Goal: Task Accomplishment & Management: Manage account settings

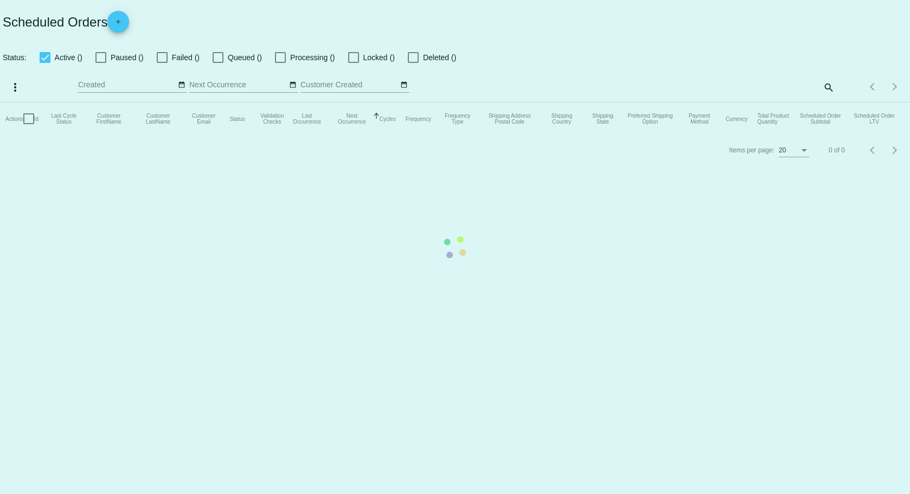
checkbox input "true"
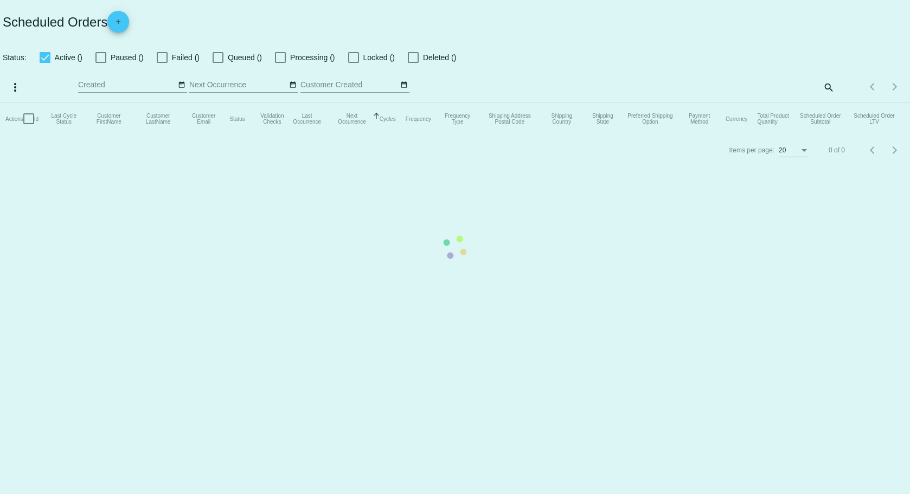
checkbox input "true"
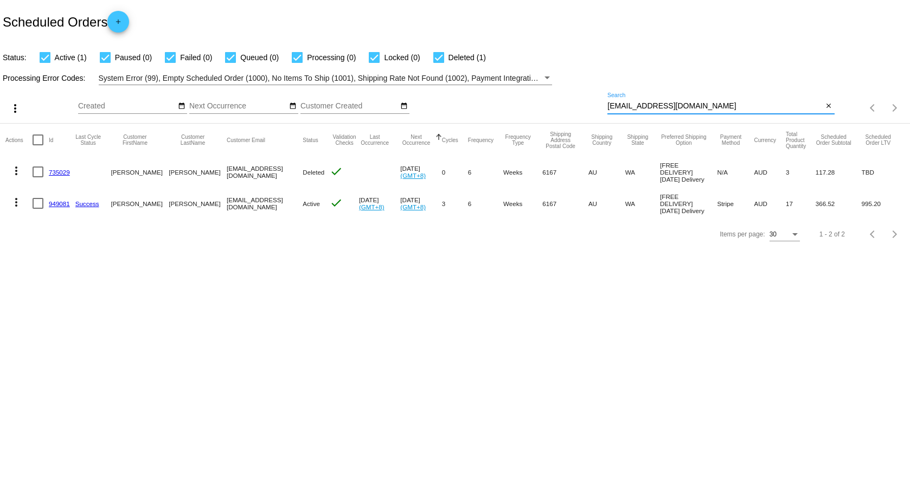
drag, startPoint x: 741, startPoint y: 105, endPoint x: 603, endPoint y: 110, distance: 138.3
click at [603, 110] on div "more_vert Aug Jan Feb Mar [DATE]" at bounding box center [455, 104] width 910 height 38
paste input "sarah.twort@hotmail.com"
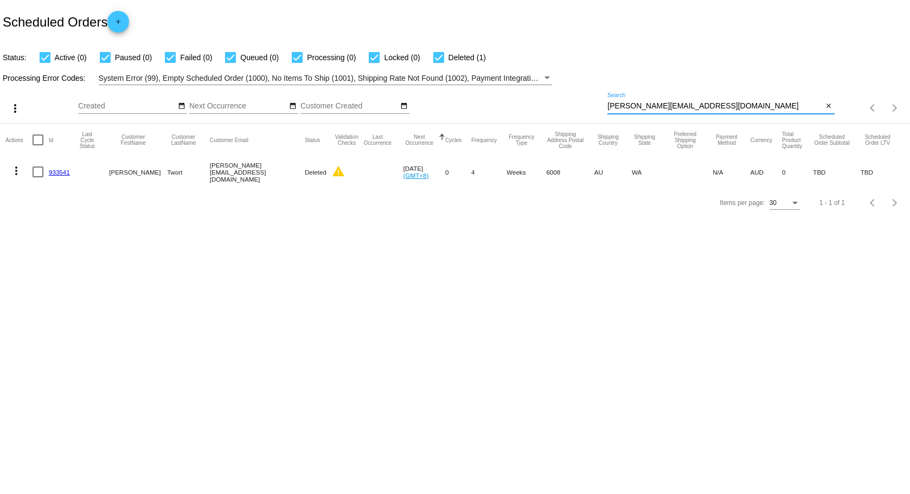
drag, startPoint x: 709, startPoint y: 105, endPoint x: 577, endPoint y: 105, distance: 131.2
click at [577, 105] on div "more_vert Aug Jan Feb Mar [DATE]" at bounding box center [455, 104] width 910 height 38
paste input "renee.corr@g"
type input "renee.corr@gmail.com"
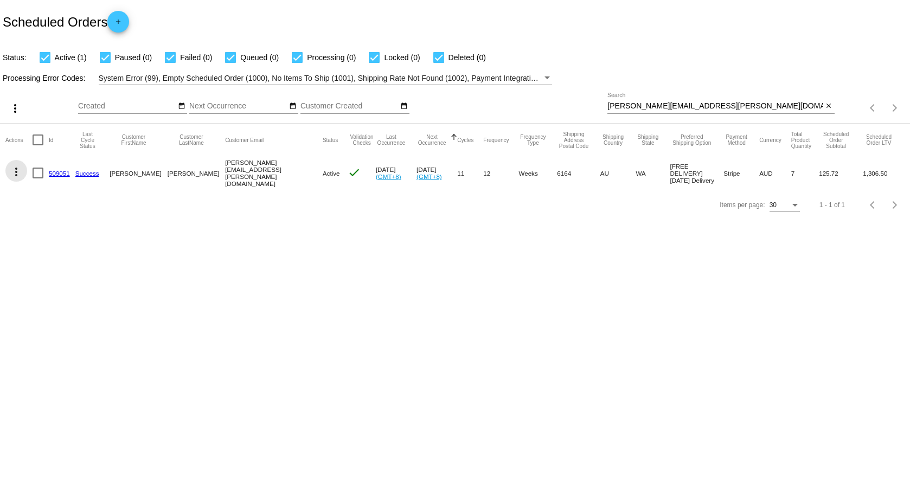
click at [16, 172] on mat-icon "more_vert" at bounding box center [16, 171] width 13 height 13
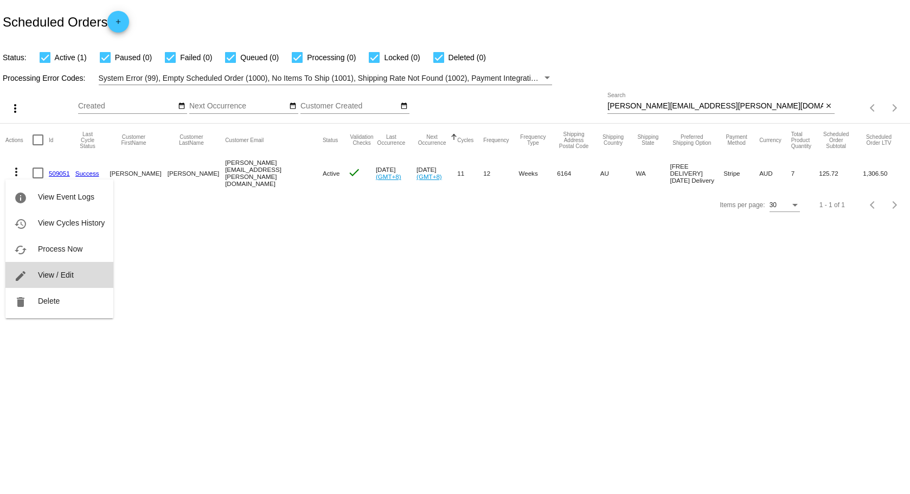
click at [50, 274] on span "View / Edit" at bounding box center [56, 275] width 36 height 9
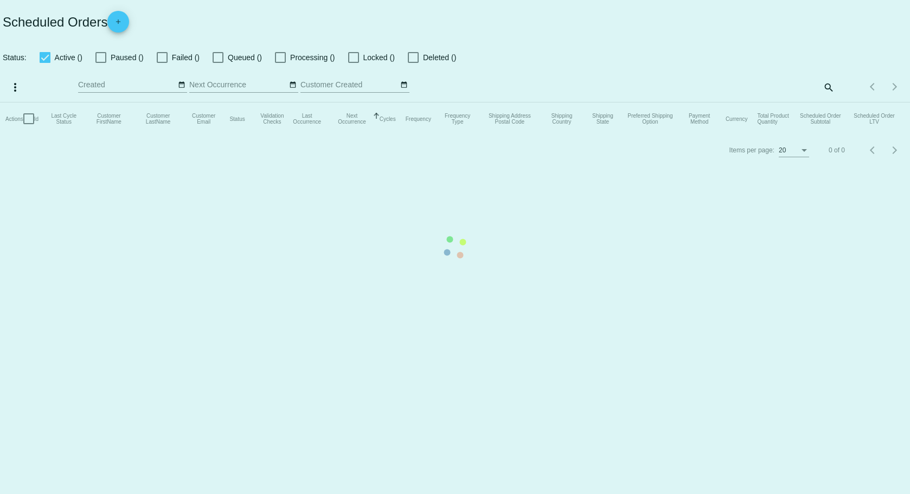
checkbox input "true"
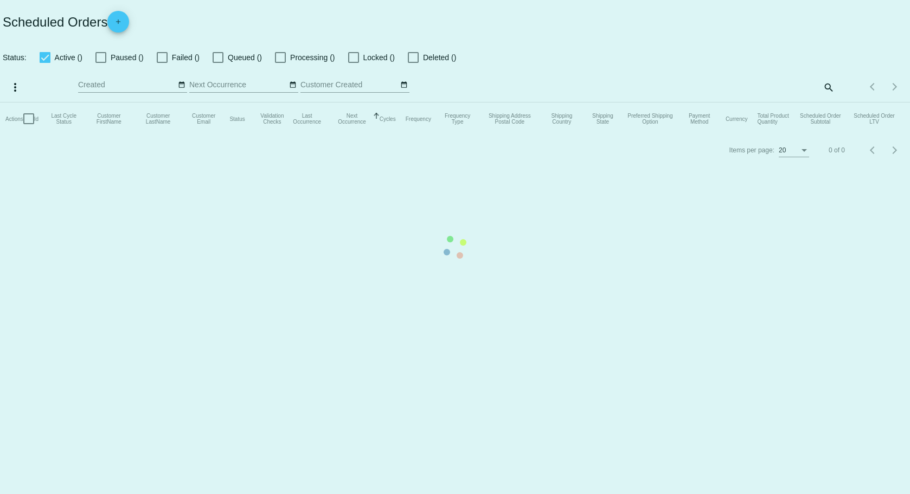
checkbox input "true"
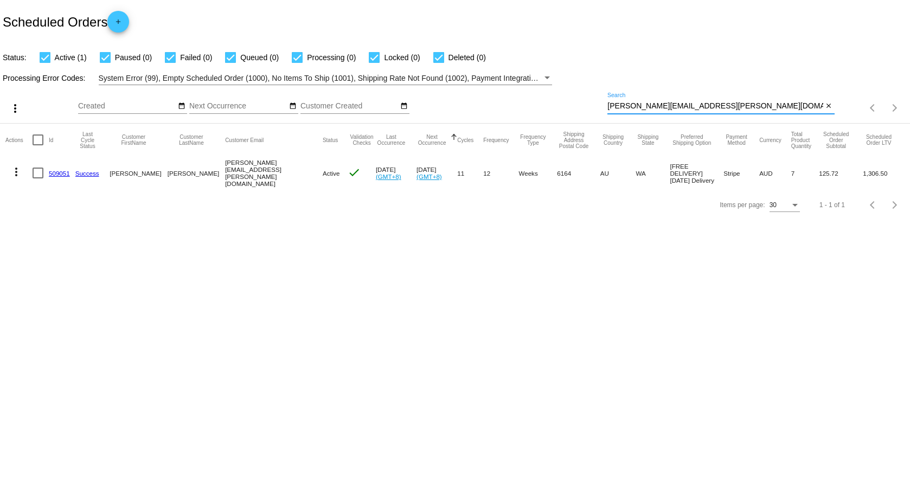
drag, startPoint x: 693, startPoint y: 105, endPoint x: 518, endPoint y: 112, distance: 175.8
click at [519, 113] on div "more_vert Aug Jan Feb Mar [DATE]" at bounding box center [455, 104] width 910 height 38
paste input "emdiggitydogg@hot"
type input "[EMAIL_ADDRESS][DOMAIN_NAME]"
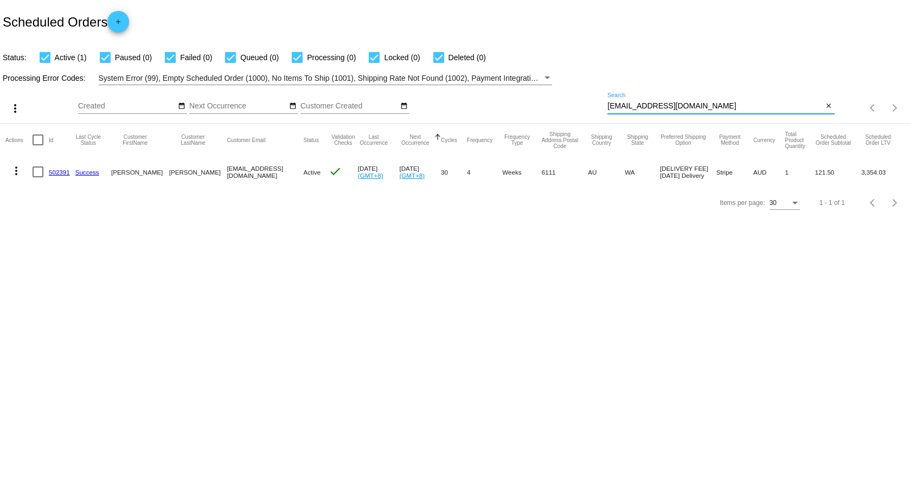
click at [18, 168] on mat-icon "more_vert" at bounding box center [16, 170] width 13 height 13
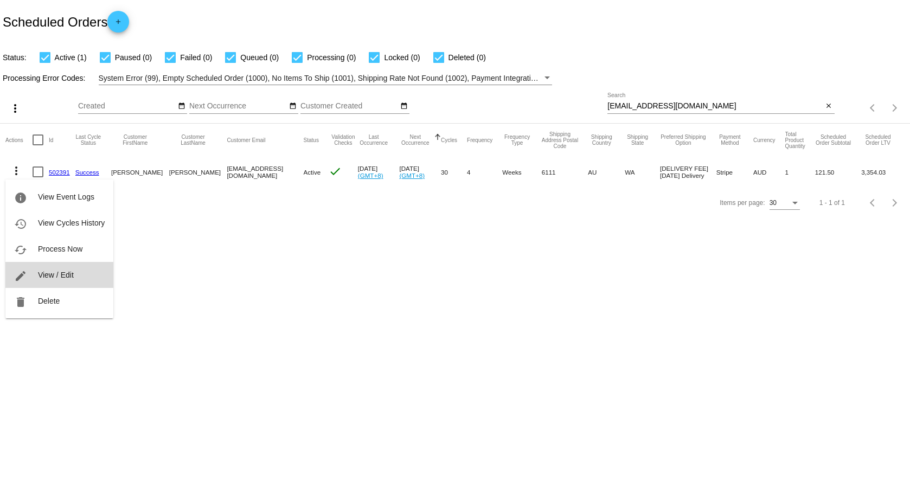
click at [80, 276] on button "edit View / Edit" at bounding box center [59, 275] width 108 height 26
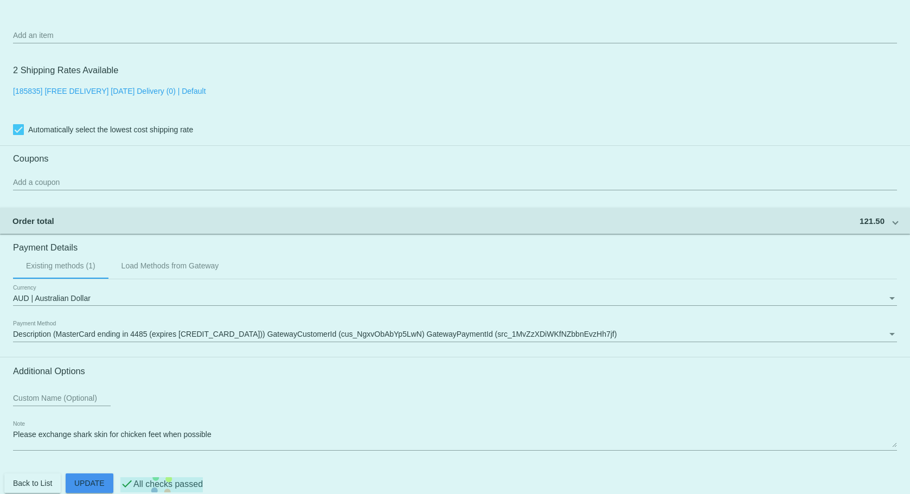
scroll to position [820, 0]
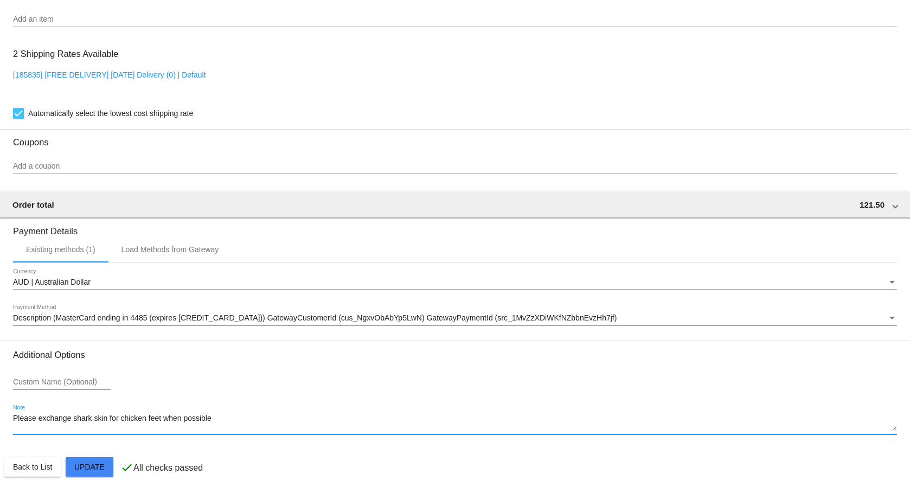
drag, startPoint x: 220, startPoint y: 417, endPoint x: -9, endPoint y: 430, distance: 228.6
click at [0, 430] on html "arrow_back Scheduled Order #502391 Active more_vert Last Processing Cycle ID: 5…" at bounding box center [455, 247] width 910 height 494
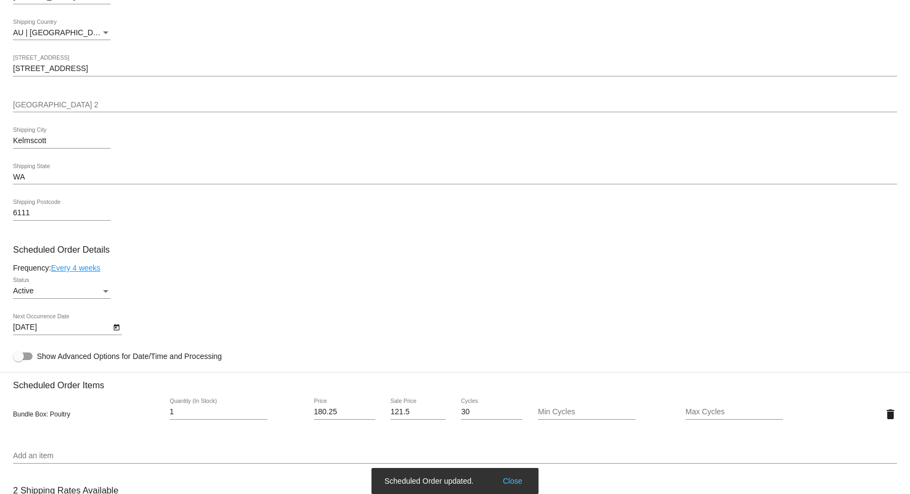
scroll to position [278, 0]
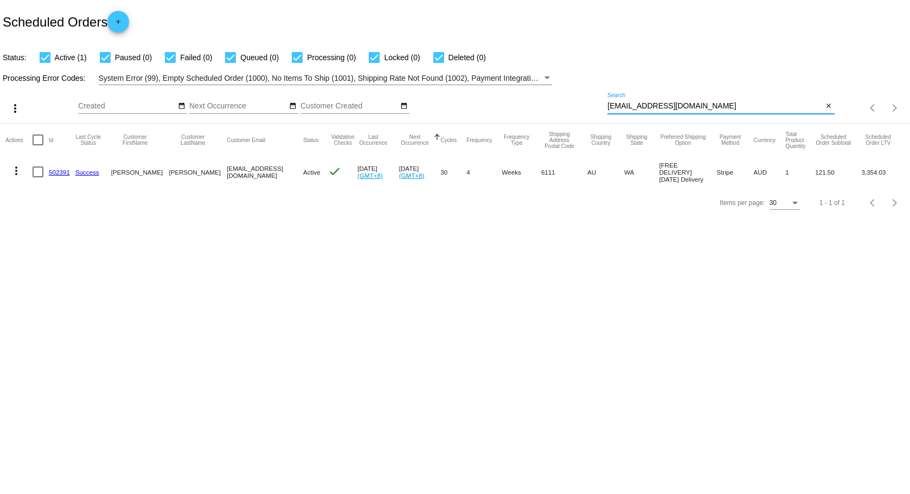
drag, startPoint x: 706, startPoint y: 106, endPoint x: 581, endPoint y: 115, distance: 126.1
click at [581, 115] on div "more_vert Aug Jan Feb Mar [DATE]" at bounding box center [455, 104] width 910 height 38
paste input "[PERSON_NAME][EMAIL_ADDRESS][DOMAIN_NAME]"
type input "[PERSON_NAME][EMAIL_ADDRESS][DOMAIN_NAME]"
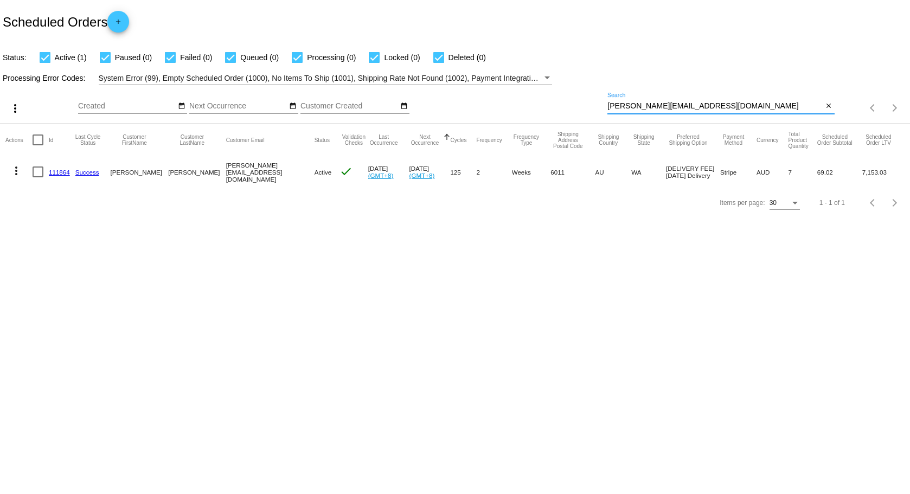
click at [16, 168] on mat-icon "more_vert" at bounding box center [16, 170] width 13 height 13
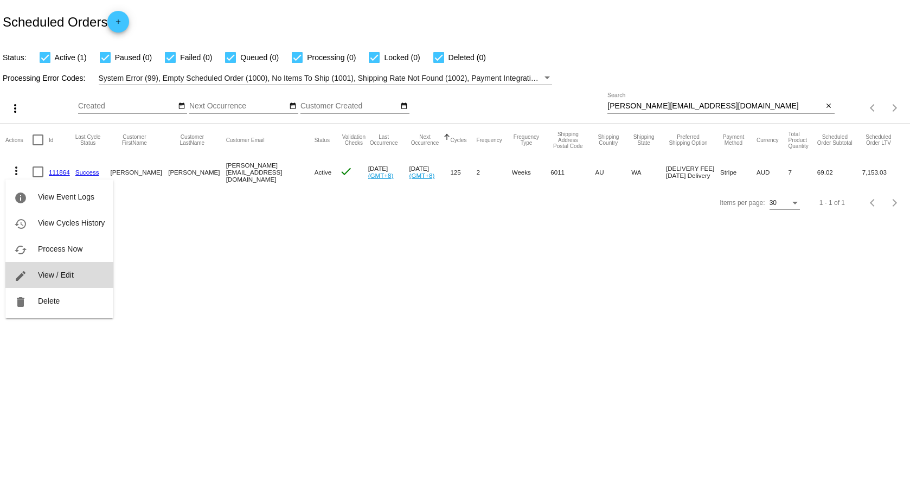
click at [44, 280] on button "edit View / Edit" at bounding box center [59, 275] width 108 height 26
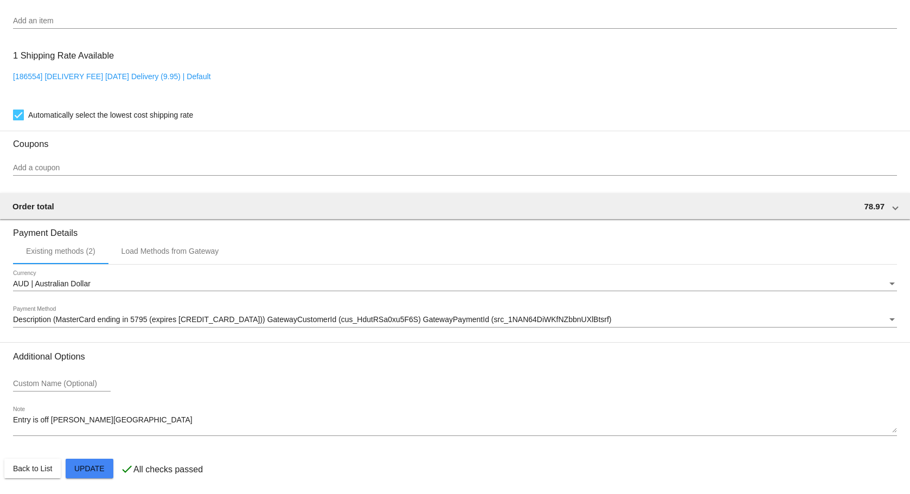
scroll to position [820, 0]
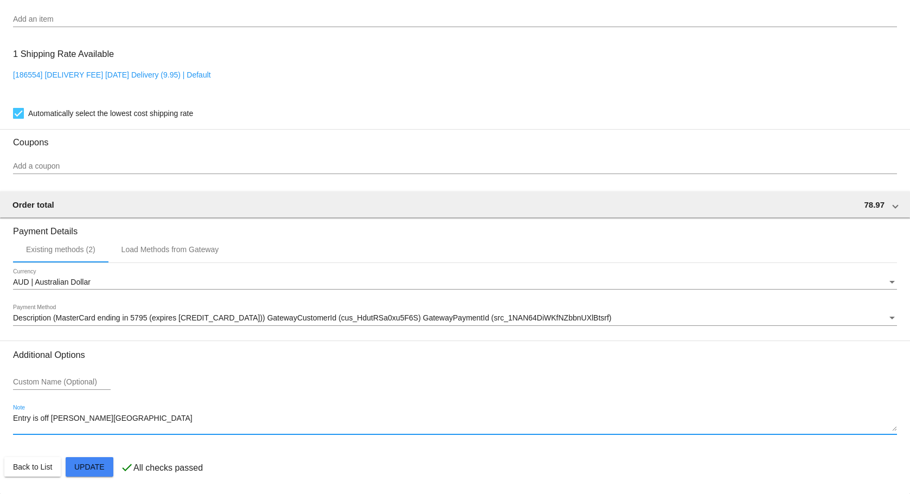
drag, startPoint x: 90, startPoint y: 418, endPoint x: -5, endPoint y: 426, distance: 95.7
click at [0, 426] on html "arrow_back Scheduled Order #111864 Active more_vert Last Processing Cycle ID: 1…" at bounding box center [455, 247] width 910 height 494
